Goal: Task Accomplishment & Management: Complete application form

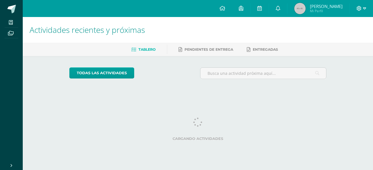
click at [363, 9] on div at bounding box center [360, 8] width 23 height 17
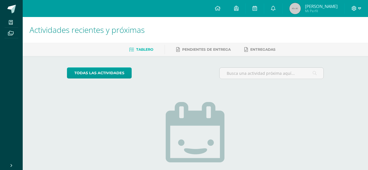
click at [358, 8] on icon at bounding box center [359, 8] width 3 height 5
click at [330, 37] on span "Cerrar sesión" at bounding box center [342, 38] width 26 height 5
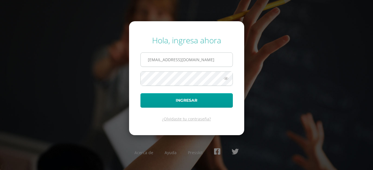
click at [226, 53] on input "2021385@laestrella.edu.gt" at bounding box center [187, 60] width 92 height 14
type input "341@laestrella.edu.gt"
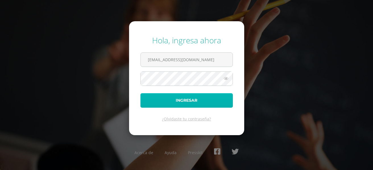
click at [203, 97] on button "Ingresar" at bounding box center [186, 100] width 92 height 14
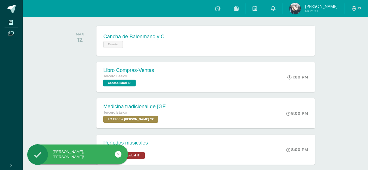
scroll to position [86, 0]
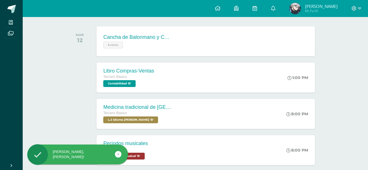
click at [240, 98] on div "Medicina tradicional de Guatemala Tercero Básico L.2 Idioma Maya Kaqchikel 'B' …" at bounding box center [195, 114] width 257 height 32
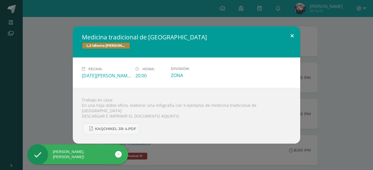
click at [298, 39] on button at bounding box center [292, 35] width 16 height 19
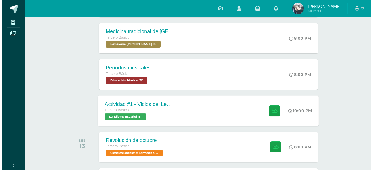
scroll to position [162, 0]
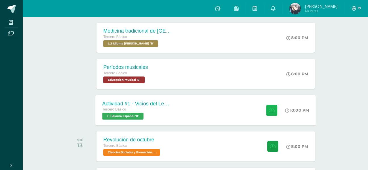
click at [271, 111] on icon at bounding box center [272, 110] width 6 height 5
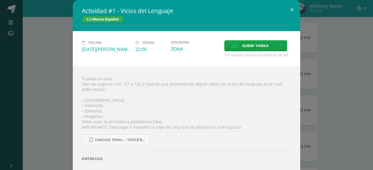
scroll to position [13, 0]
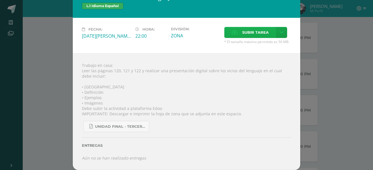
click at [250, 29] on span "Subir tarea" at bounding box center [255, 32] width 26 height 11
click at [0, 0] on input "Subir tarea" at bounding box center [0, 0] width 0 height 0
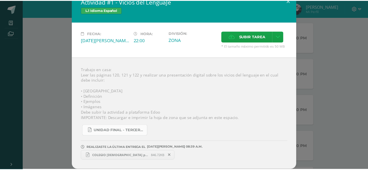
scroll to position [0, 0]
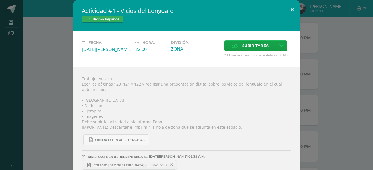
click at [291, 9] on button at bounding box center [292, 9] width 16 height 19
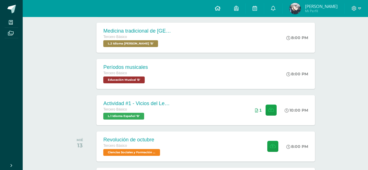
click at [221, 6] on icon at bounding box center [218, 8] width 6 height 5
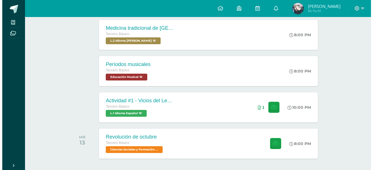
scroll to position [166, 0]
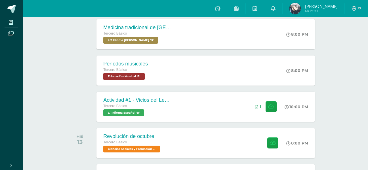
click at [225, 98] on div "Actividad #1 - Vicios del LenguaJe Tercero Básico L.1 Idioma Español 'B' 10:00 …" at bounding box center [206, 107] width 218 height 30
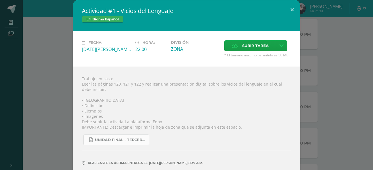
scroll to position [23, 0]
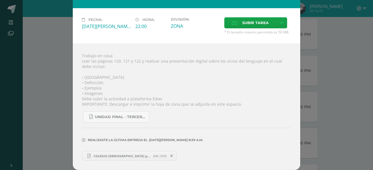
click at [112, 155] on span "COLEGIO CRISTIANA pptx.pptx" at bounding box center [122, 156] width 62 height 4
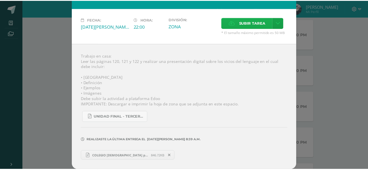
scroll to position [0, 0]
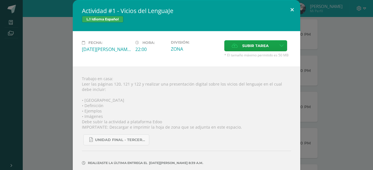
click at [292, 12] on button at bounding box center [292, 9] width 16 height 19
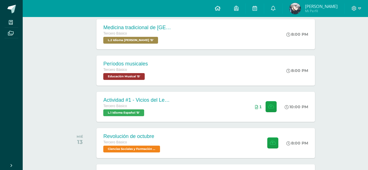
click at [221, 8] on icon at bounding box center [218, 8] width 6 height 5
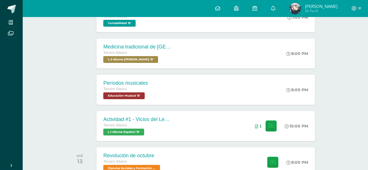
scroll to position [146, 0]
click at [353, 8] on icon at bounding box center [354, 8] width 5 height 5
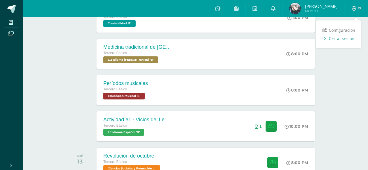
click at [335, 36] on span "Cerrar sesión" at bounding box center [342, 38] width 26 height 5
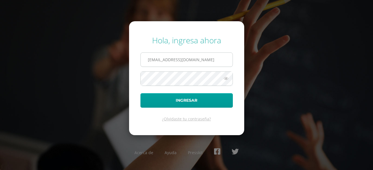
click at [217, 64] on input "[EMAIL_ADDRESS][DOMAIN_NAME]" at bounding box center [187, 60] width 92 height 14
type input "[EMAIL_ADDRESS][DOMAIN_NAME]"
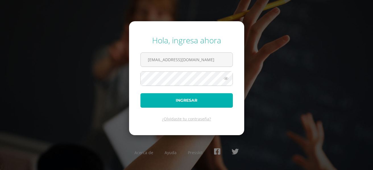
click at [190, 97] on button "Ingresar" at bounding box center [186, 100] width 92 height 14
